Goal: Task Accomplishment & Management: Use online tool/utility

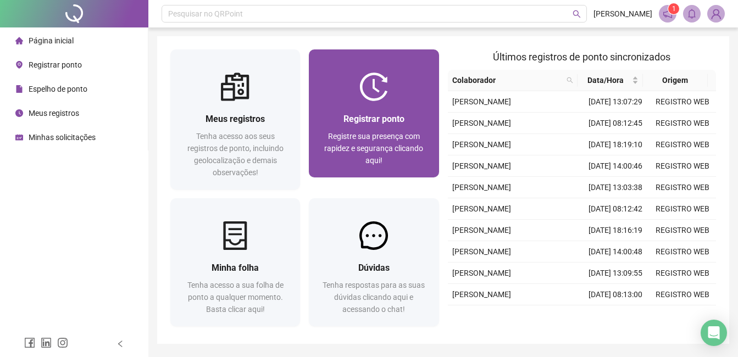
click at [341, 107] on div "Registrar ponto Registre sua presença com rapidez e segurança clicando aqui!" at bounding box center [374, 139] width 130 height 76
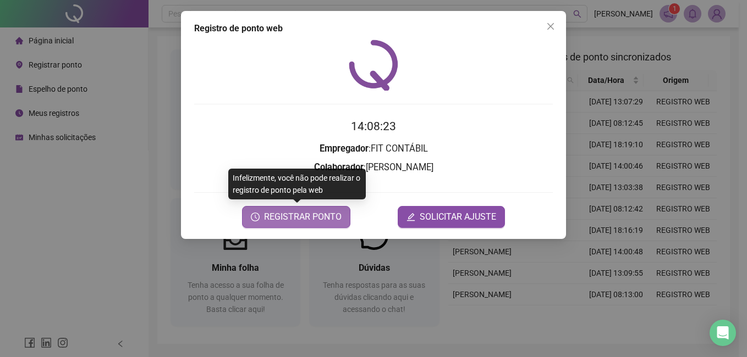
click at [329, 220] on span "REGISTRAR PONTO" at bounding box center [303, 217] width 78 height 13
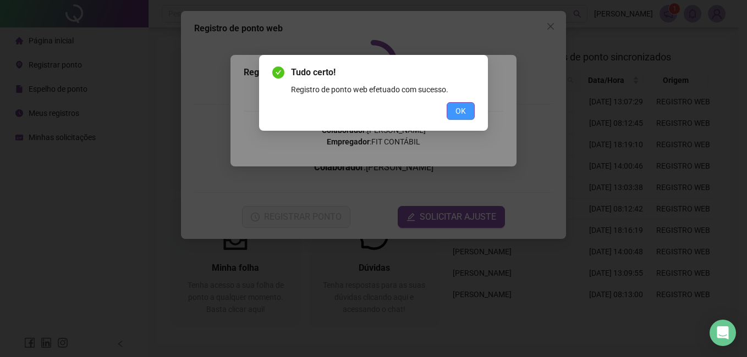
click at [466, 110] on button "OK" at bounding box center [460, 111] width 28 height 18
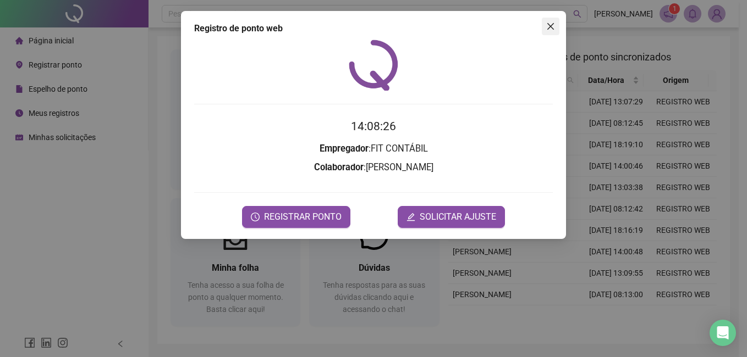
click at [550, 30] on icon "close" at bounding box center [550, 26] width 9 height 9
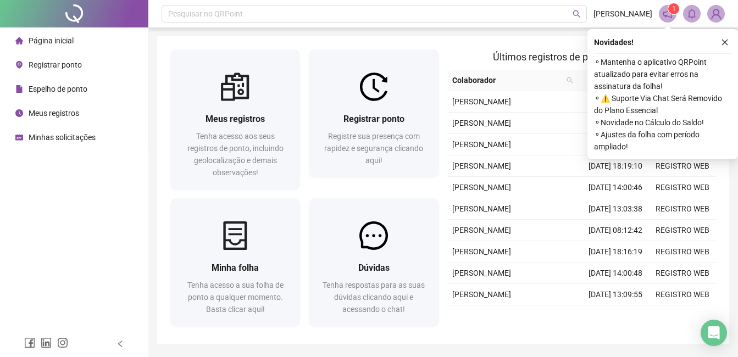
drag, startPoint x: 729, startPoint y: 46, endPoint x: 716, endPoint y: 62, distance: 20.5
click at [727, 46] on icon "close" at bounding box center [725, 42] width 8 height 8
